Goal: Task Accomplishment & Management: Use online tool/utility

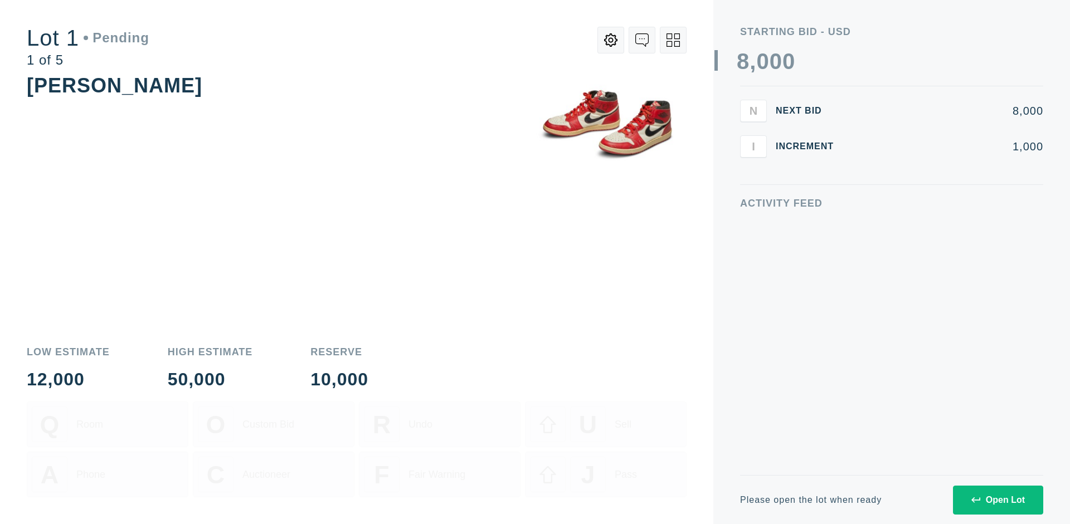
click at [997, 500] on div "Open Lot" at bounding box center [997, 500] width 53 height 10
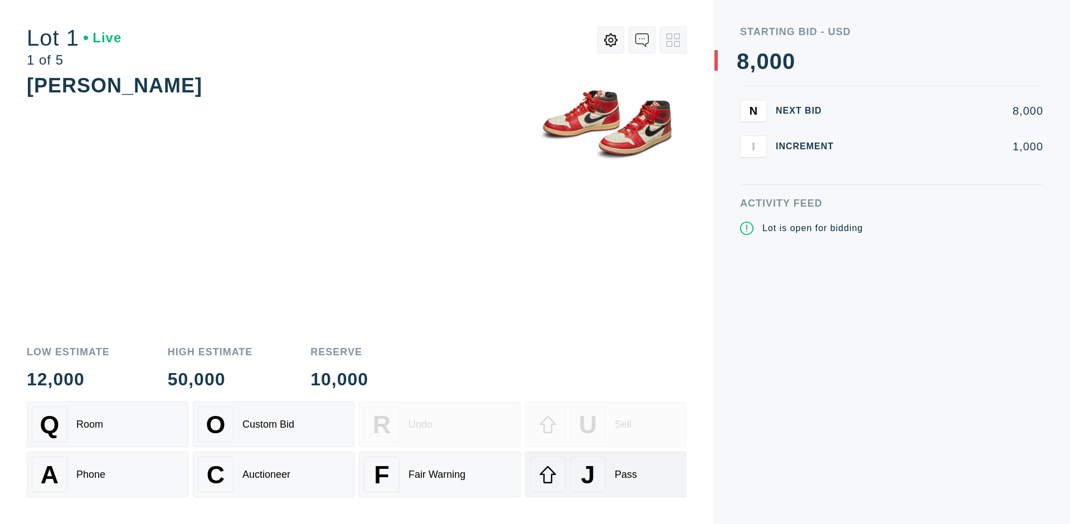
click at [606, 475] on div "J Pass" at bounding box center [606, 475] width 152 height 36
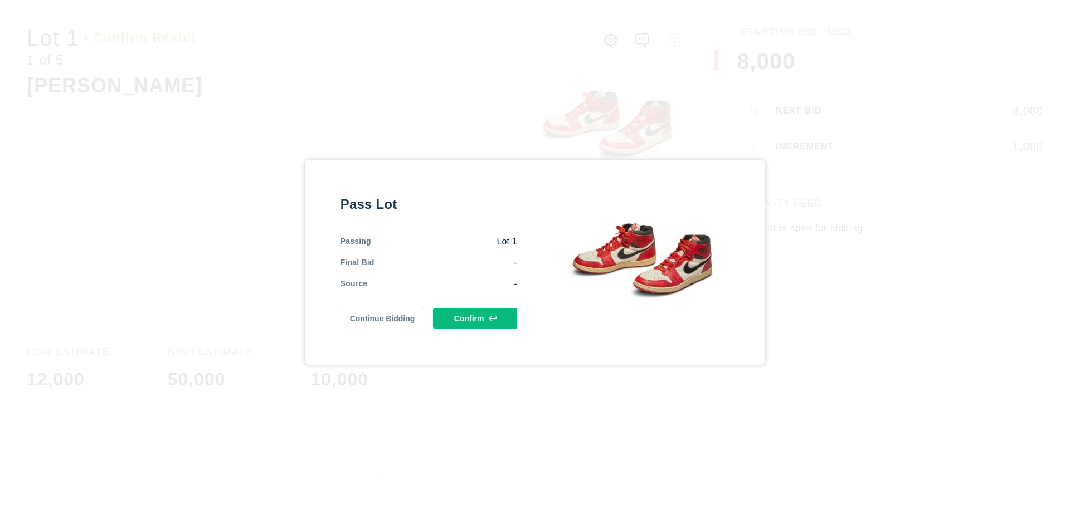
click at [475, 318] on button "Confirm" at bounding box center [475, 318] width 84 height 21
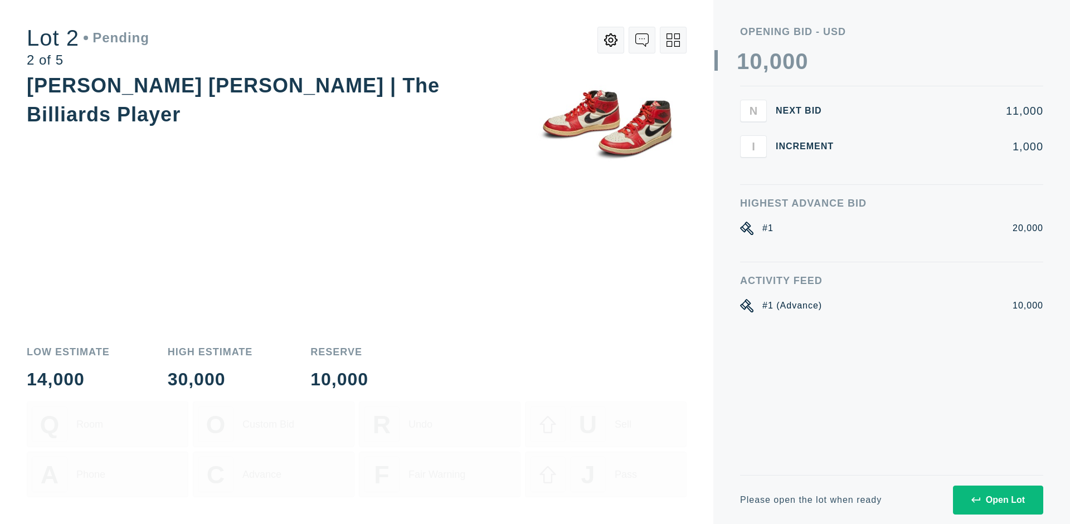
click at [997, 500] on div "Open Lot" at bounding box center [997, 500] width 53 height 10
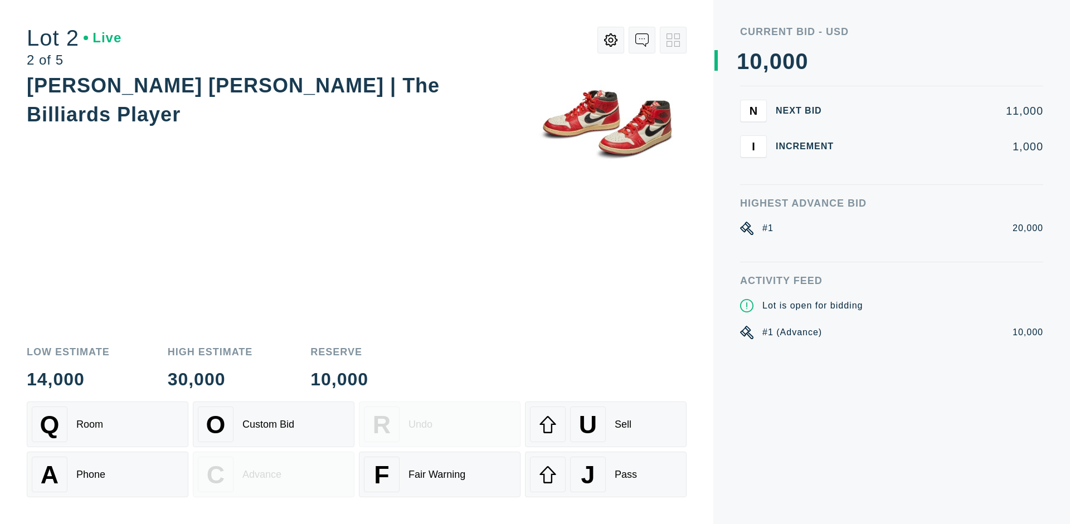
click at [606, 475] on div "J Pass" at bounding box center [606, 475] width 152 height 36
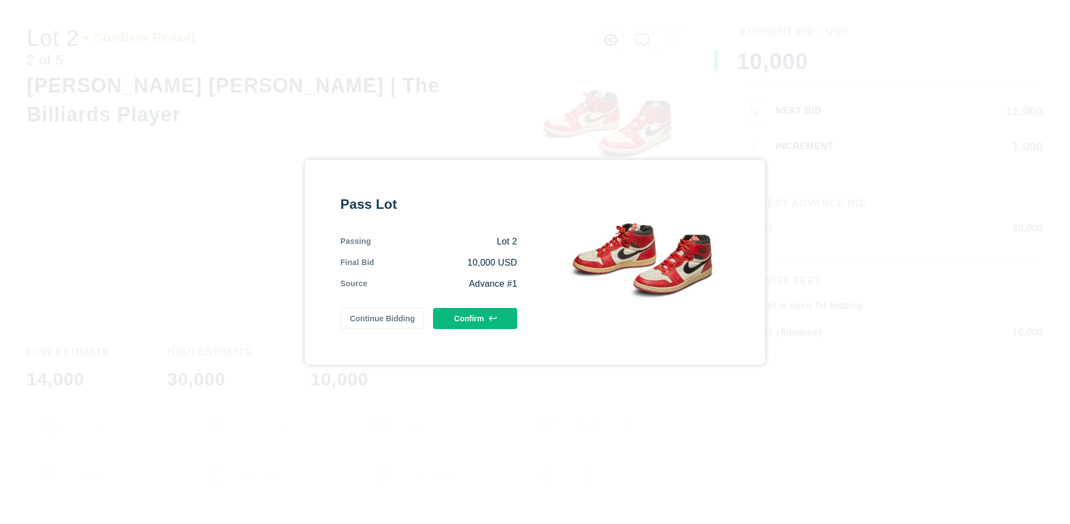
click at [475, 316] on button "Confirm" at bounding box center [475, 318] width 84 height 21
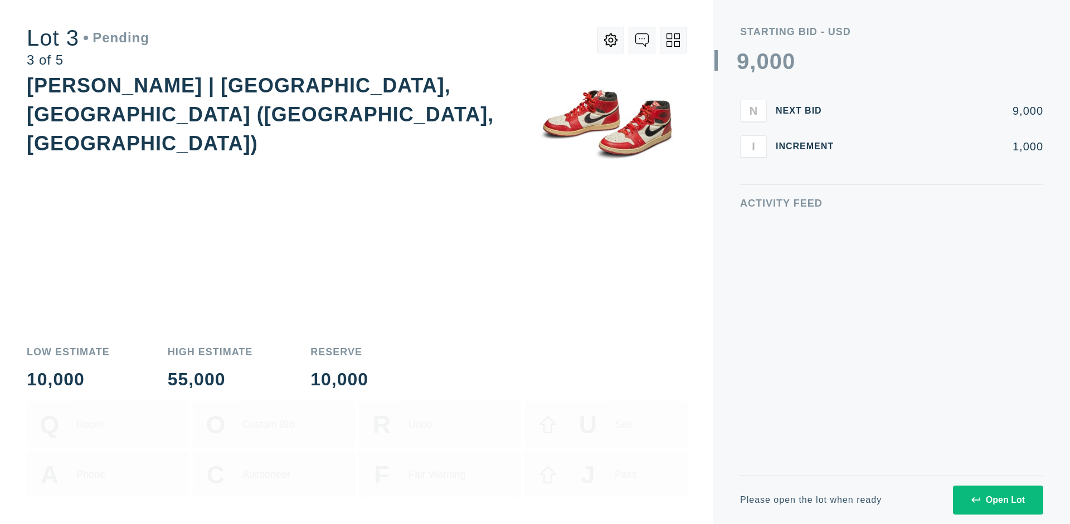
click at [997, 500] on div "Open Lot" at bounding box center [997, 500] width 53 height 10
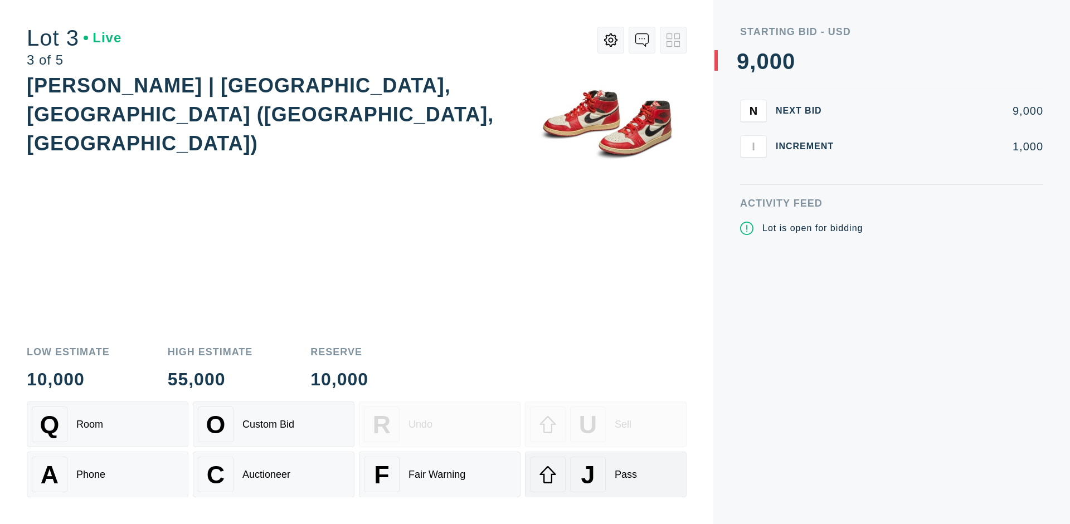
click at [606, 475] on div "J Pass" at bounding box center [606, 475] width 152 height 36
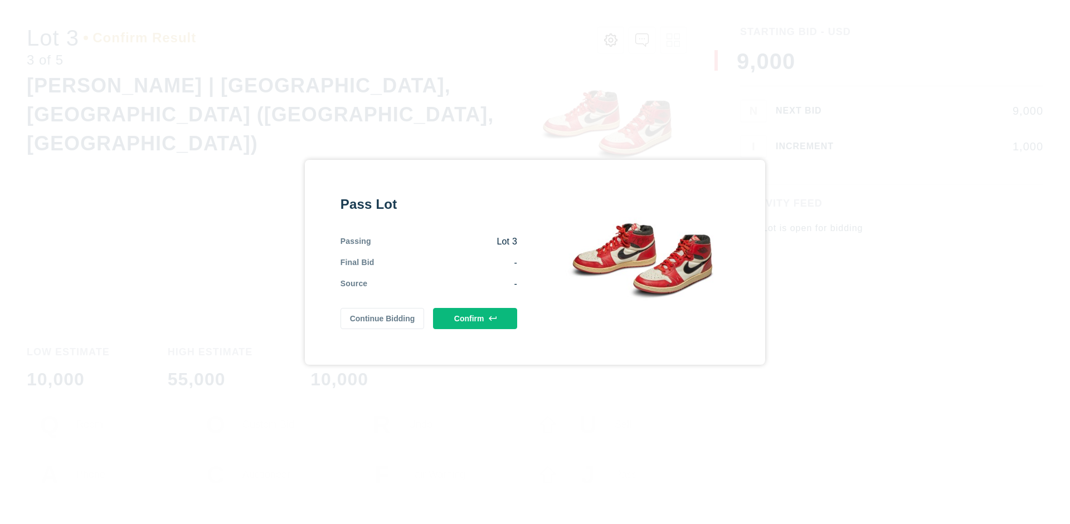
click at [475, 318] on button "Confirm" at bounding box center [475, 318] width 84 height 21
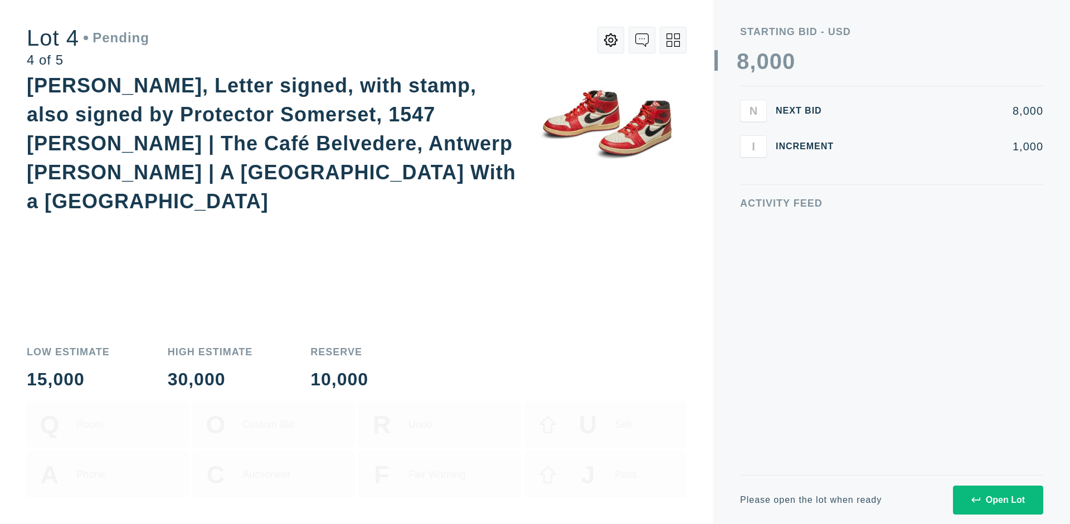
click at [673, 40] on icon at bounding box center [672, 39] width 13 height 13
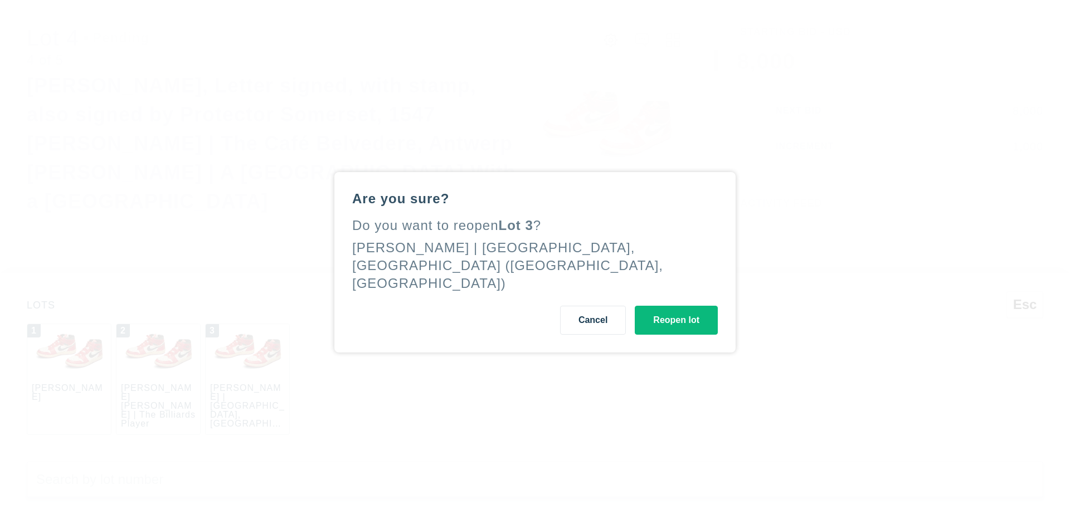
click at [676, 334] on button "Reopen lot" at bounding box center [676, 320] width 83 height 29
